Goal: Transaction & Acquisition: Purchase product/service

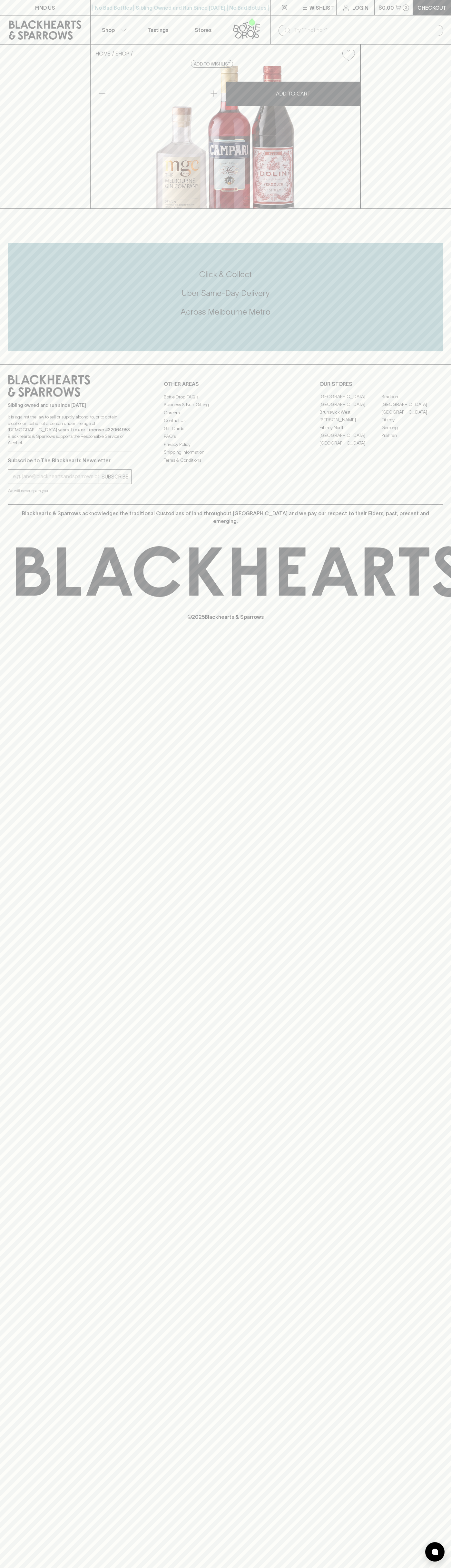
click at [88, 27] on link at bounding box center [45, 29] width 91 height 29
click at [432, 1564] on div "FIND US | No Bad Bottles | Sibling Owned and Run Since 2006 | No Bad Bottles | …" at bounding box center [225, 784] width 451 height 1568
click at [361, 1568] on html "FIND US | No Bad Bottles | Sibling Owned and Run Since 2006 | No Bad Bottles | …" at bounding box center [225, 784] width 451 height 1568
click at [11, 788] on div "FIND US | No Bad Bottles | Sibling Owned and Run Since 2006 | No Bad Bottles | …" at bounding box center [225, 784] width 451 height 1568
